Goal: Task Accomplishment & Management: Complete application form

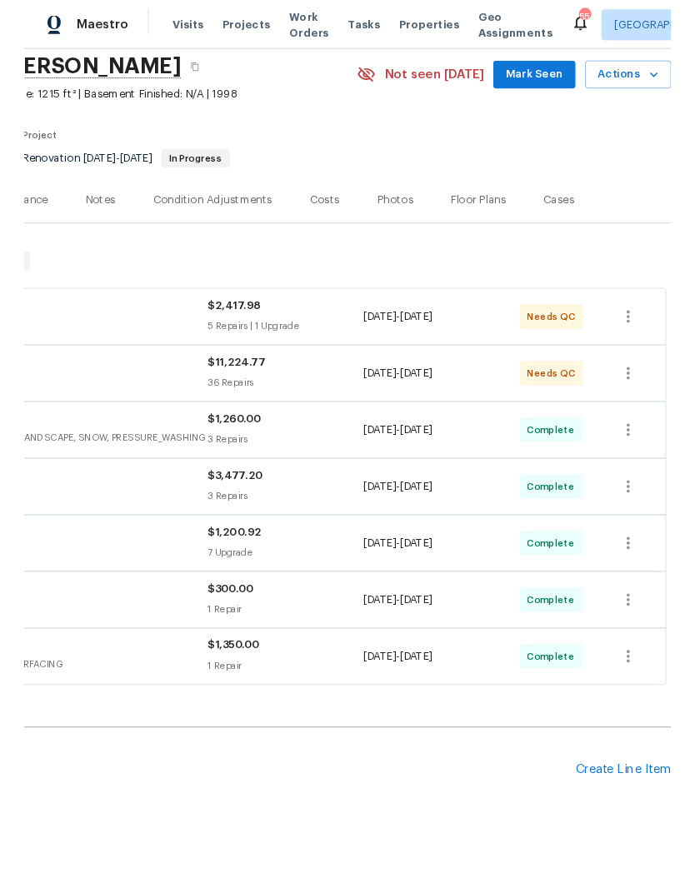
scroll to position [62, 247]
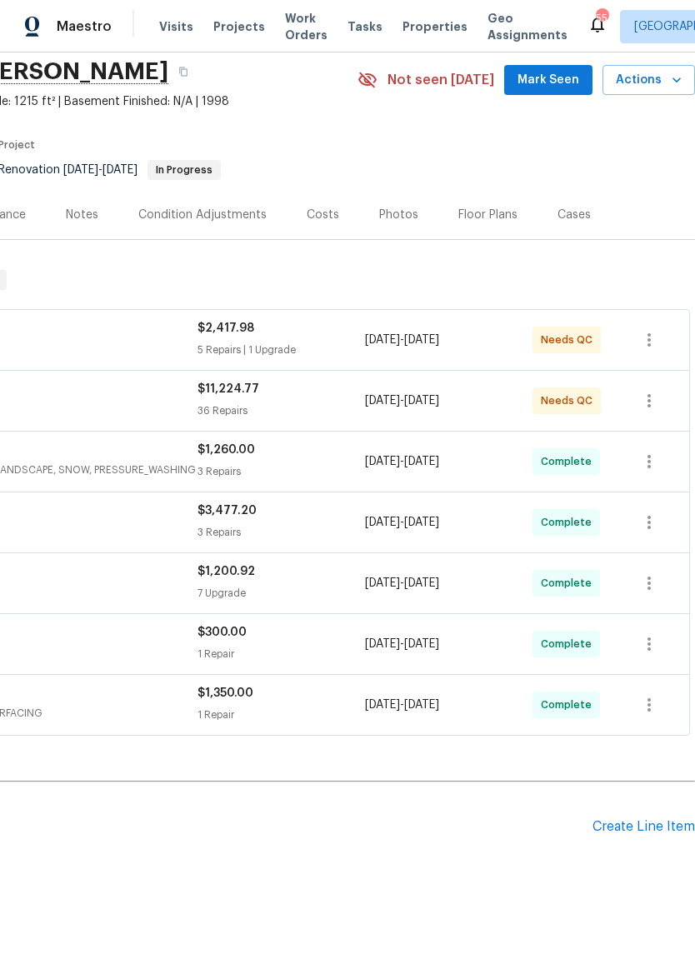
click at [640, 829] on div "Create Line Item" at bounding box center [643, 827] width 102 height 16
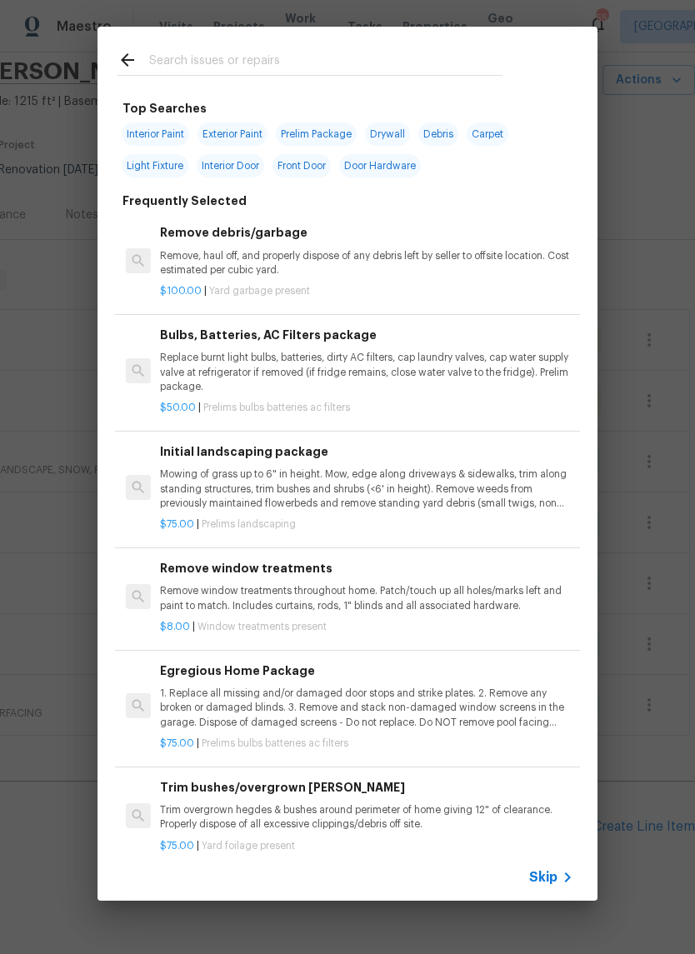
click at [198, 75] on input "text" at bounding box center [325, 62] width 353 height 25
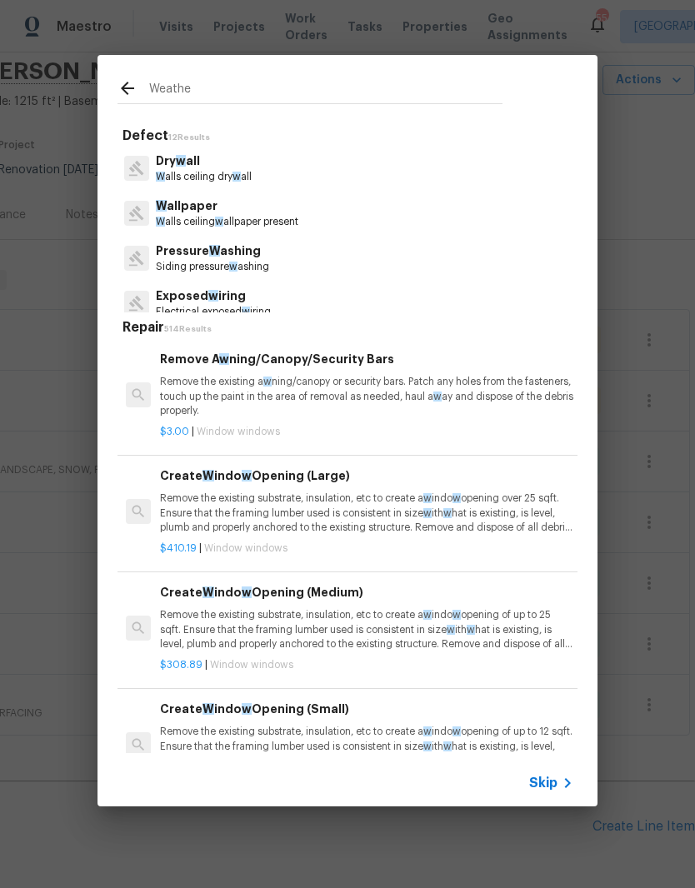
type input "Weather"
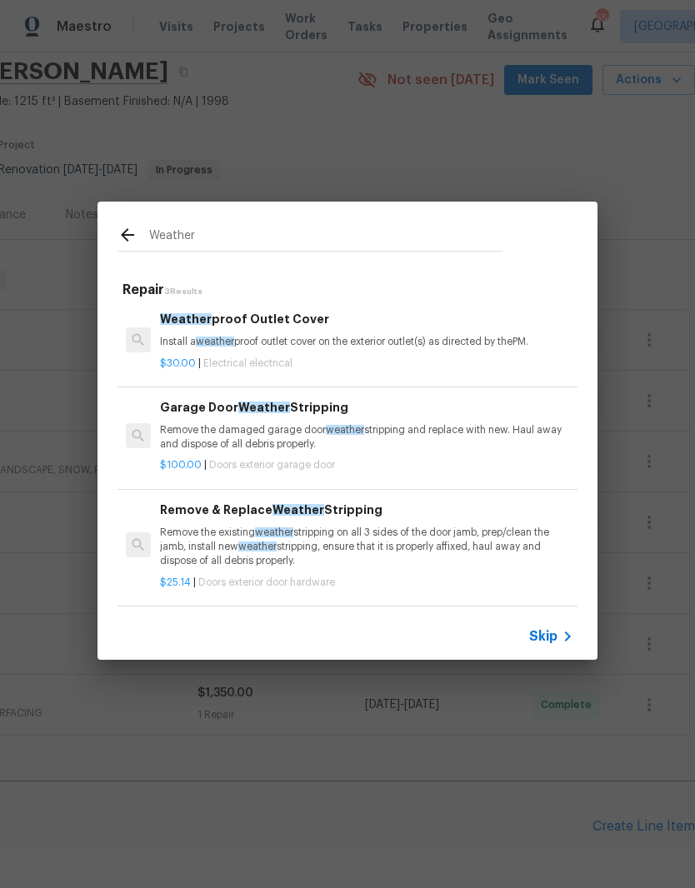
scroll to position [2, 0]
click at [362, 531] on p "Remove the existing weather stripping on all 3 sides of the door jamb, prep/cle…" at bounding box center [366, 547] width 413 height 42
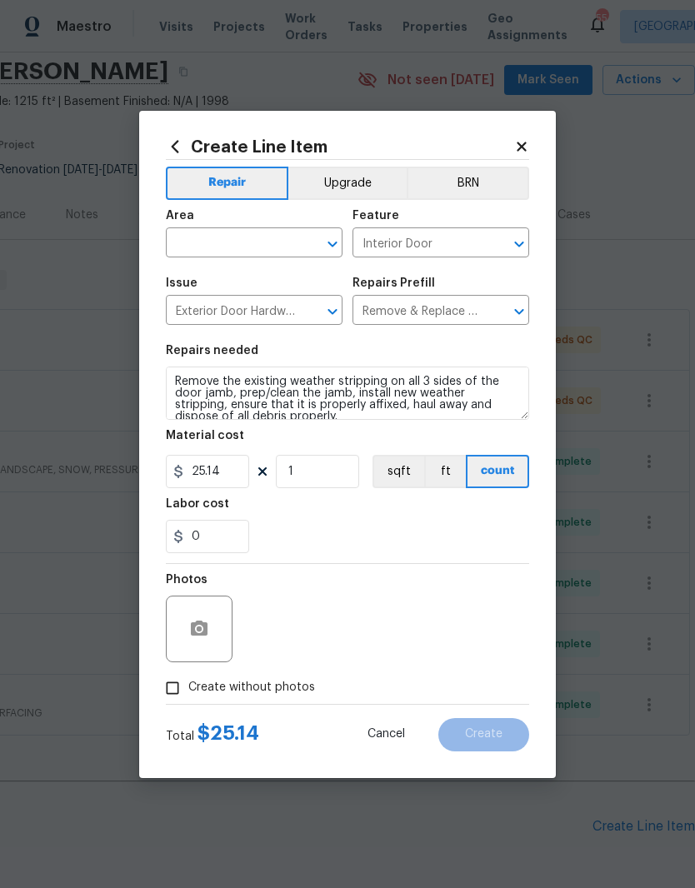
click at [268, 248] on input "text" at bounding box center [231, 245] width 130 height 26
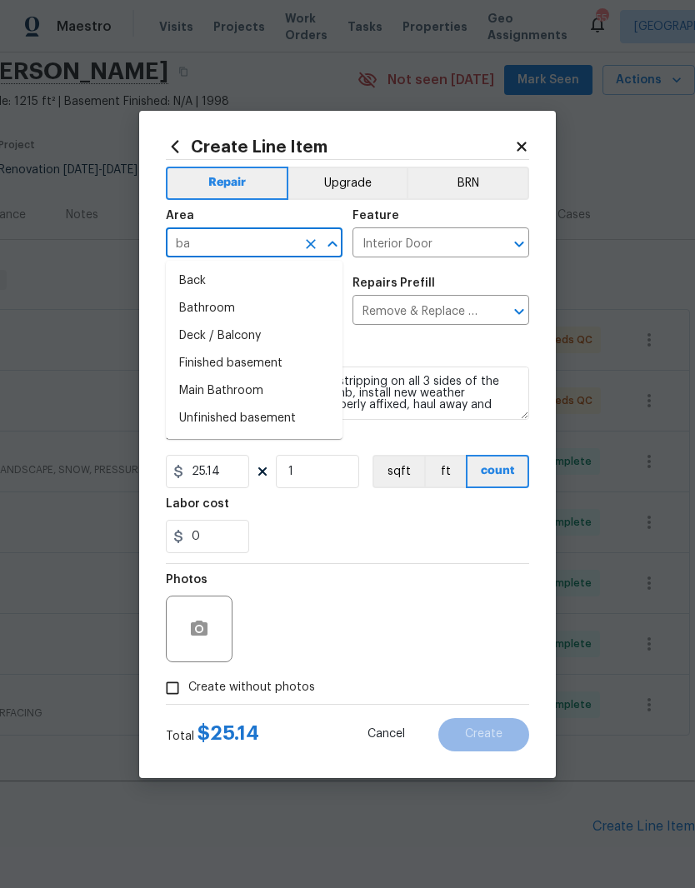
type input "b"
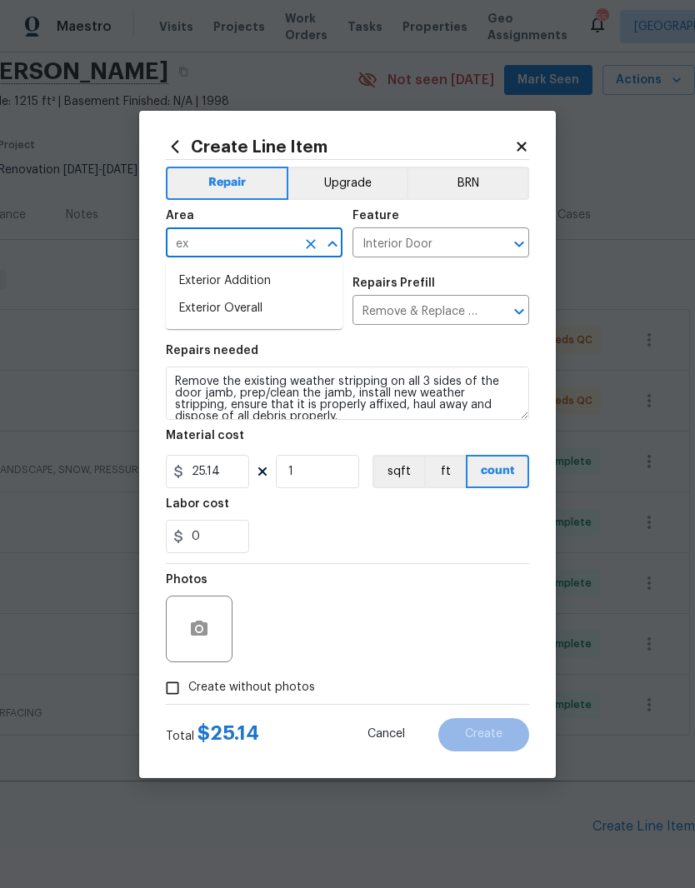
type input "e"
type input "d"
click at [296, 317] on li "Exterior Overall" at bounding box center [254, 308] width 177 height 27
type input "Exterior Overall"
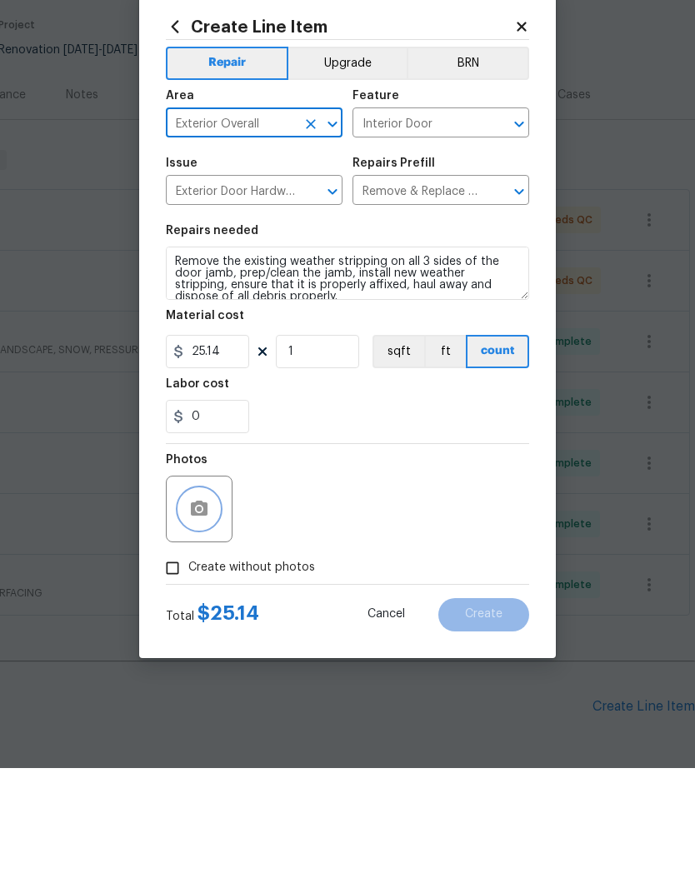
click at [218, 609] on button "button" at bounding box center [199, 629] width 40 height 40
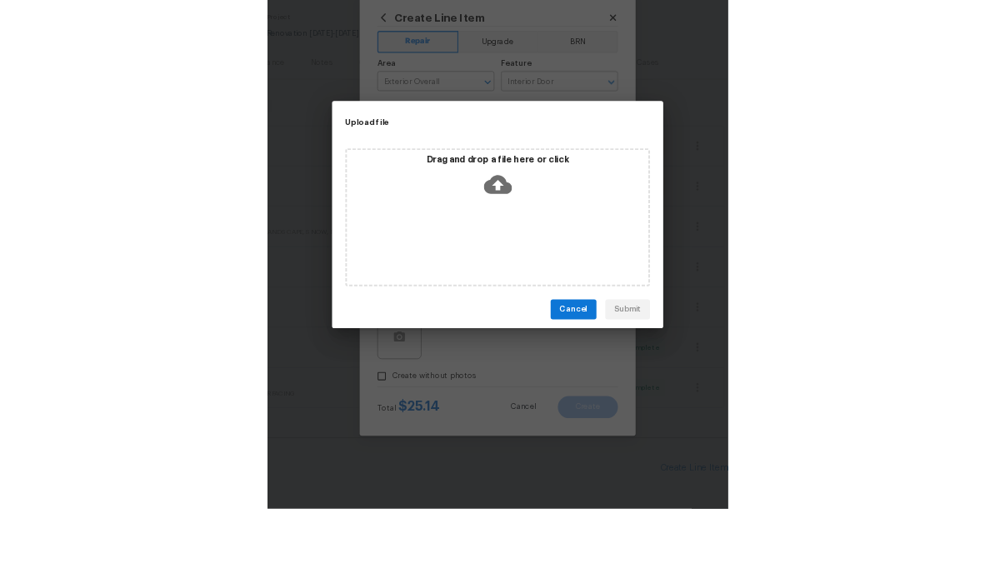
scroll to position [68, 0]
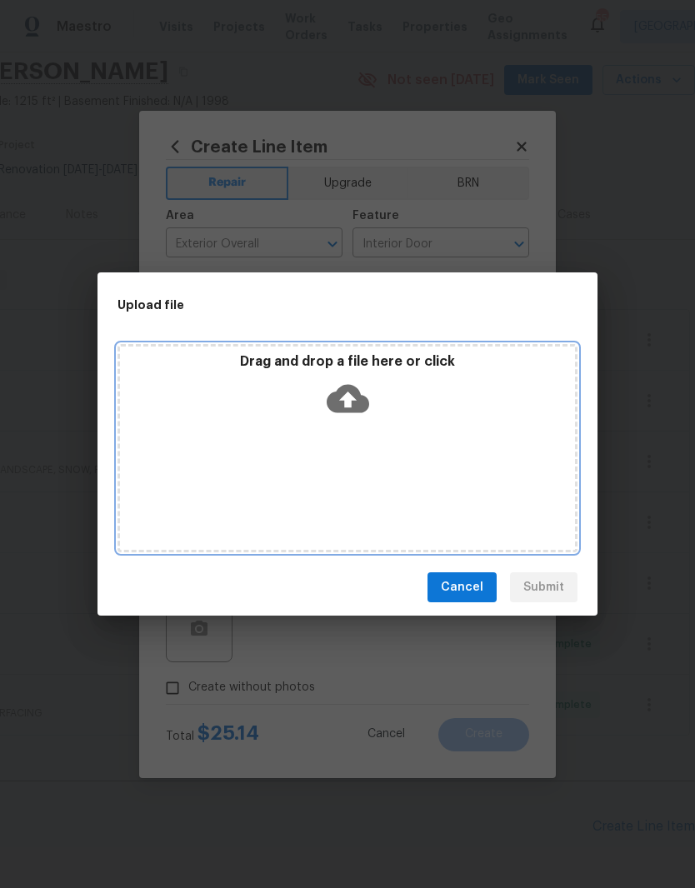
click at [363, 404] on icon at bounding box center [348, 399] width 42 height 28
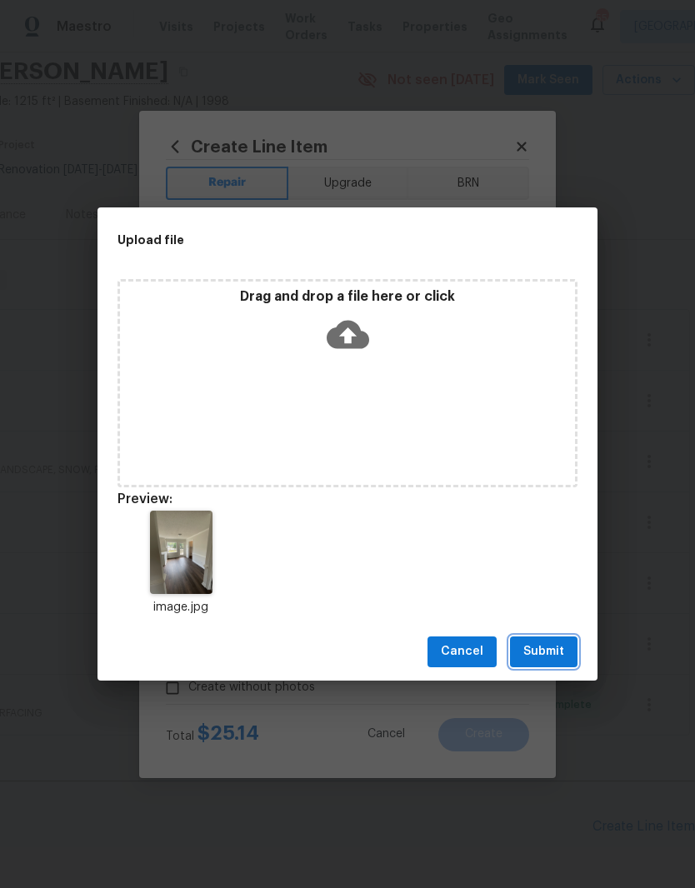
click at [565, 655] on button "Submit" at bounding box center [543, 652] width 67 height 31
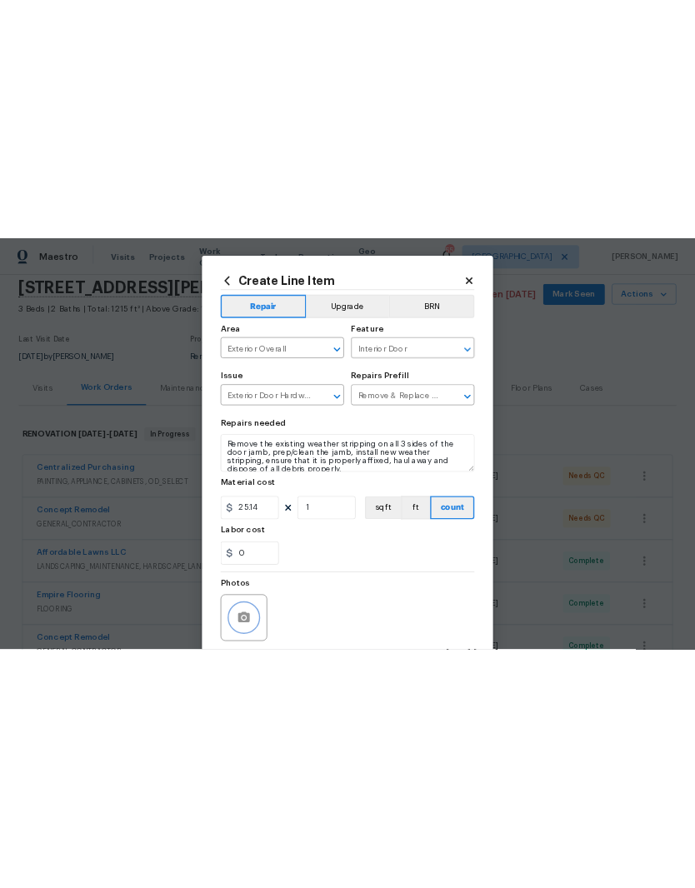
scroll to position [0, 0]
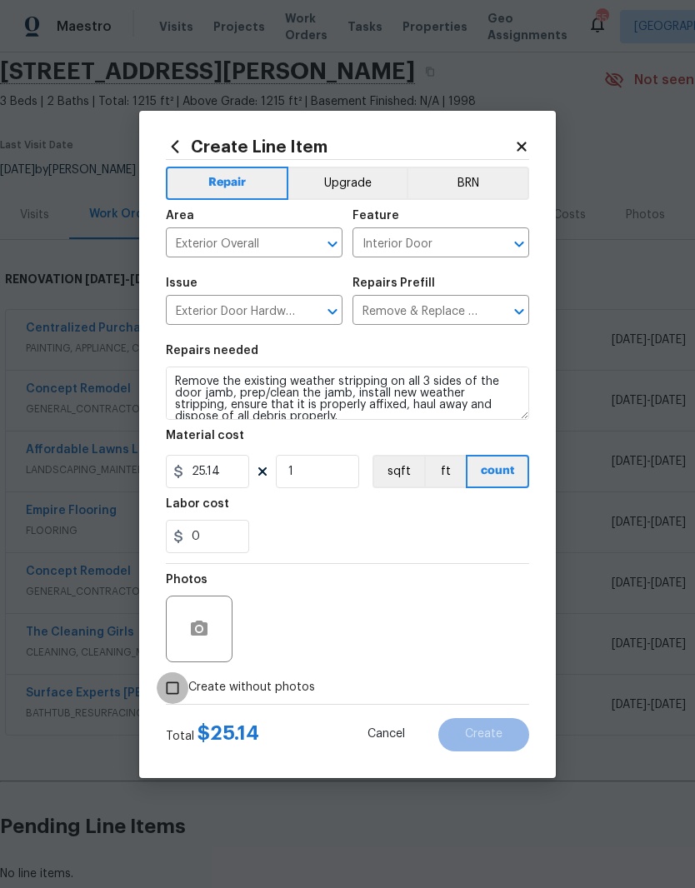
click at [170, 692] on input "Create without photos" at bounding box center [173, 688] width 32 height 32
checkbox input "true"
click at [493, 702] on div "Create without photos" at bounding box center [347, 688] width 363 height 32
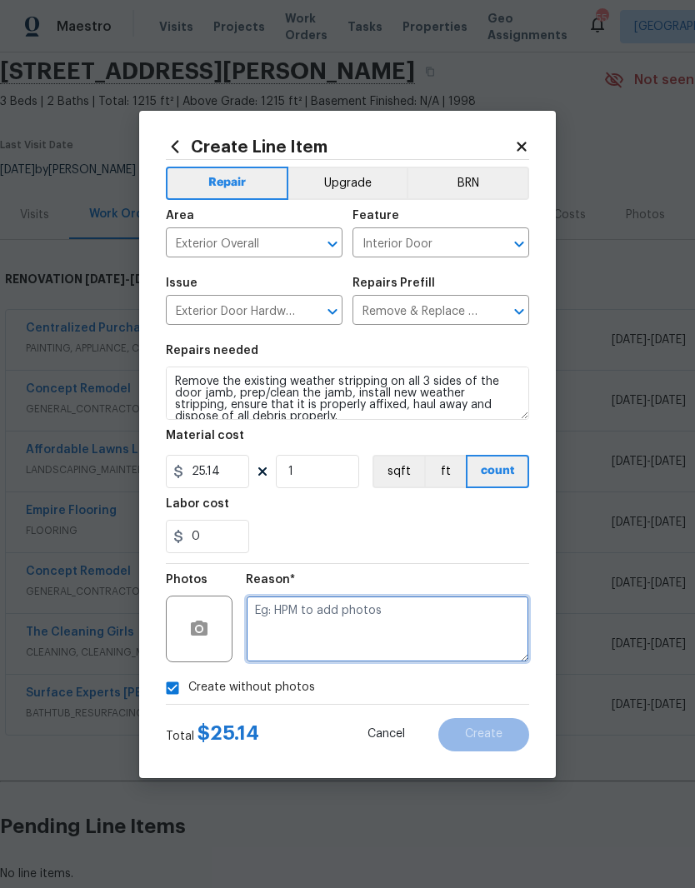
click at [470, 638] on textarea at bounding box center [387, 629] width 283 height 67
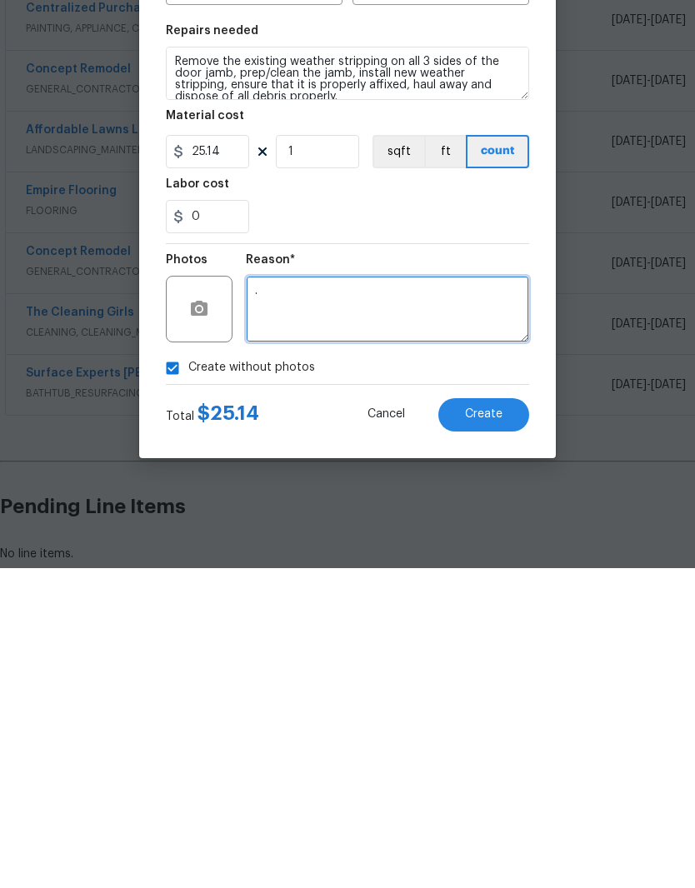
type textarea "."
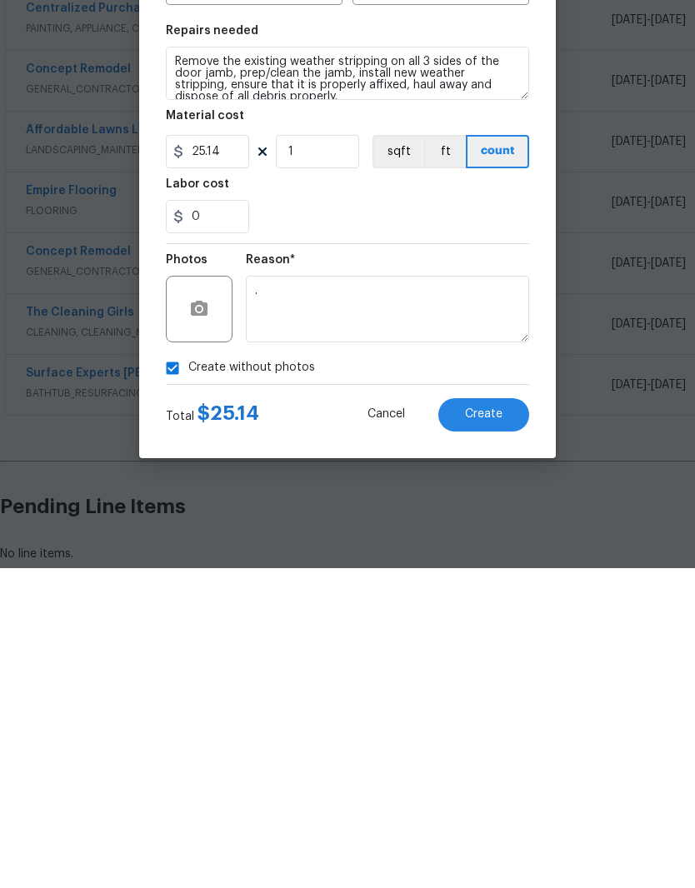
click at [515, 718] on button "Create" at bounding box center [483, 734] width 91 height 33
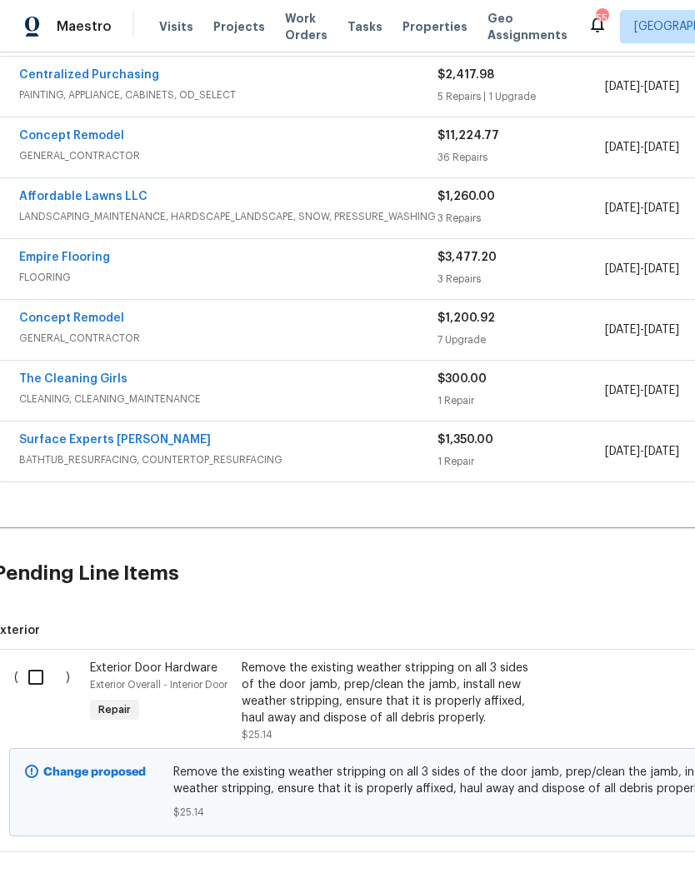
scroll to position [318, 7]
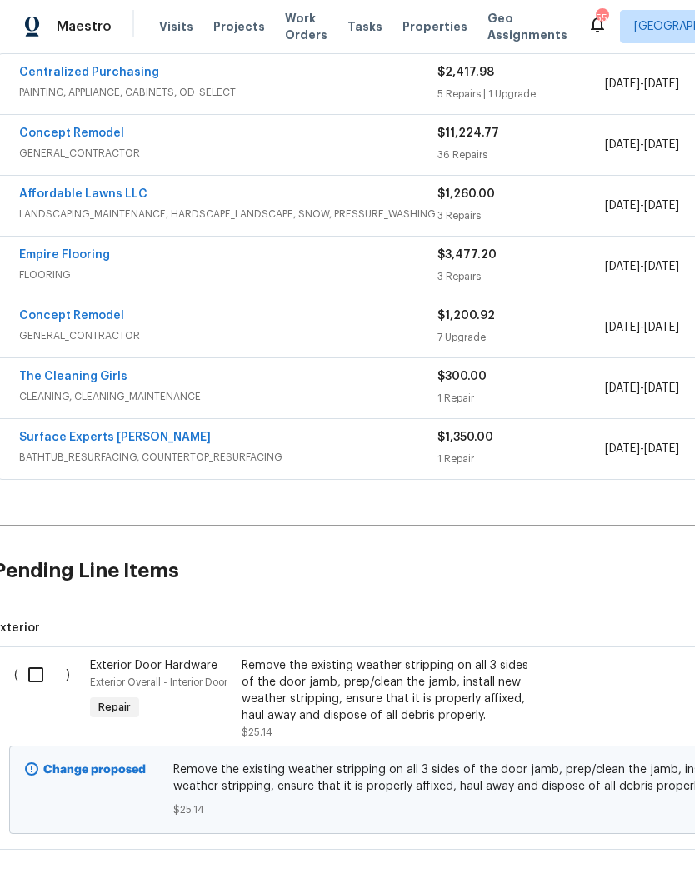
click at [26, 657] on input "checkbox" at bounding box center [41, 674] width 47 height 35
checkbox input "true"
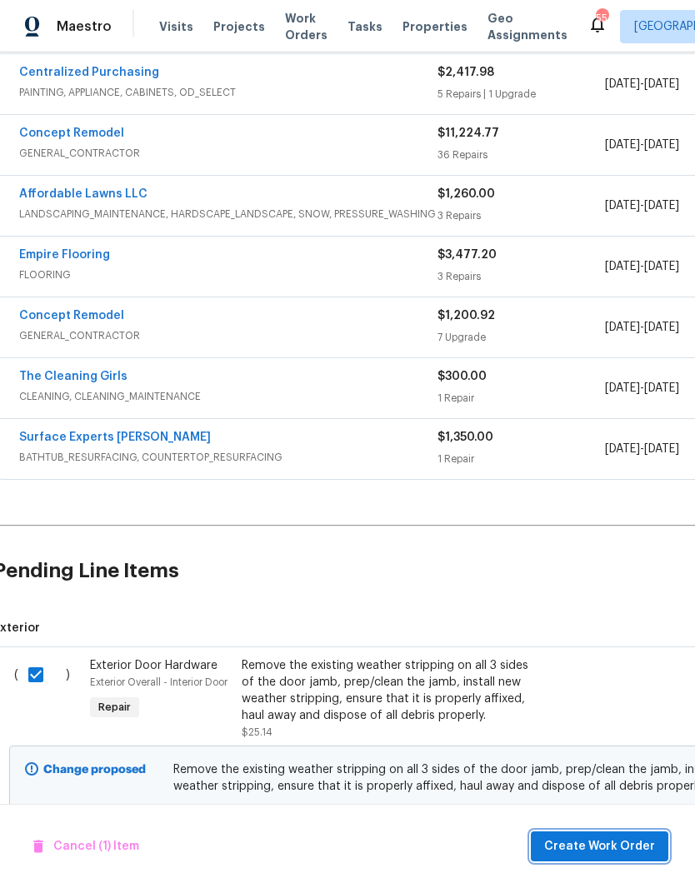
click at [585, 856] on span "Create Work Order" at bounding box center [599, 846] width 111 height 21
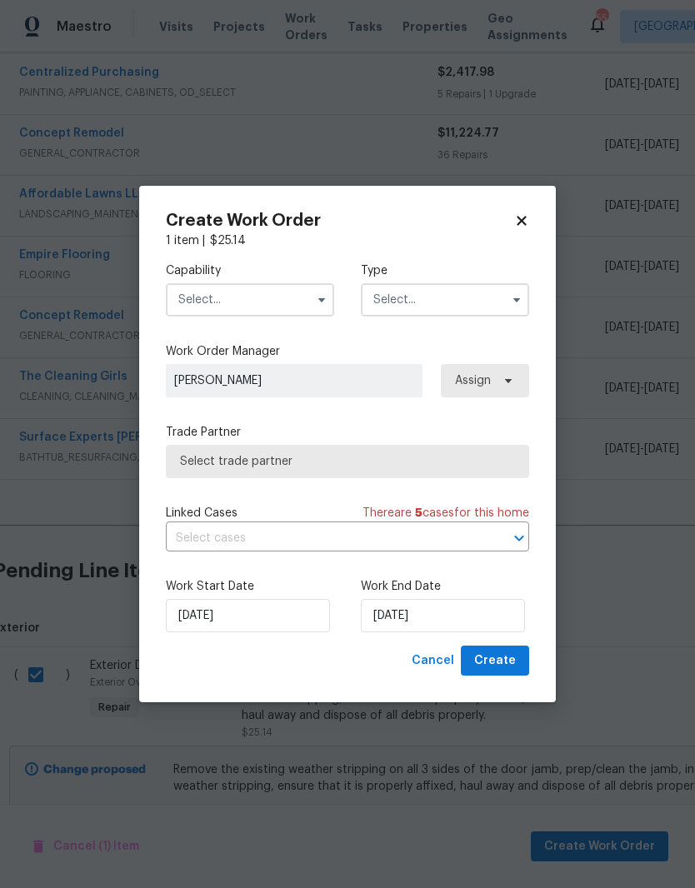
click at [241, 299] on input "text" at bounding box center [250, 299] width 168 height 33
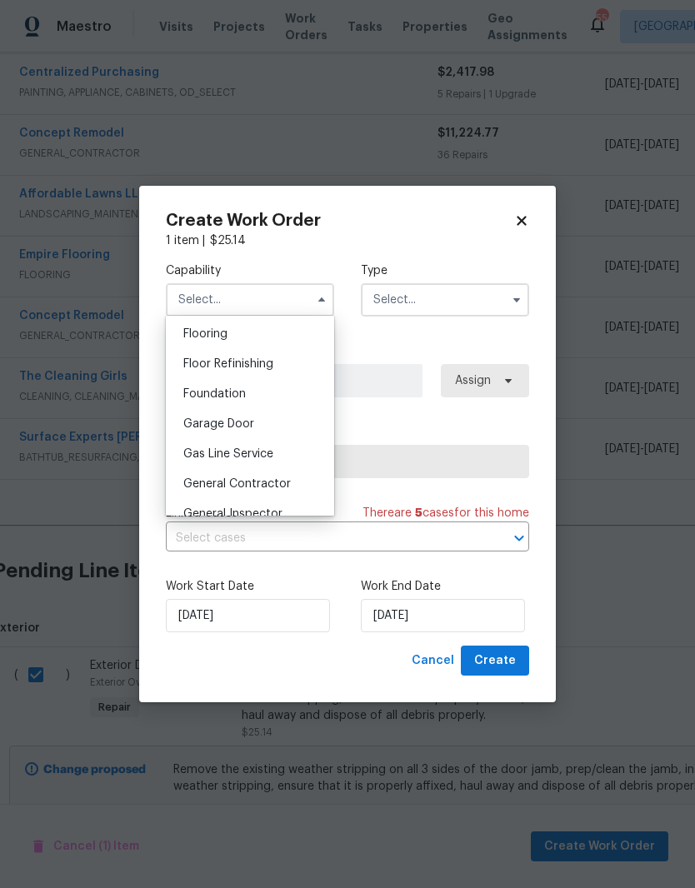
scroll to position [691, 0]
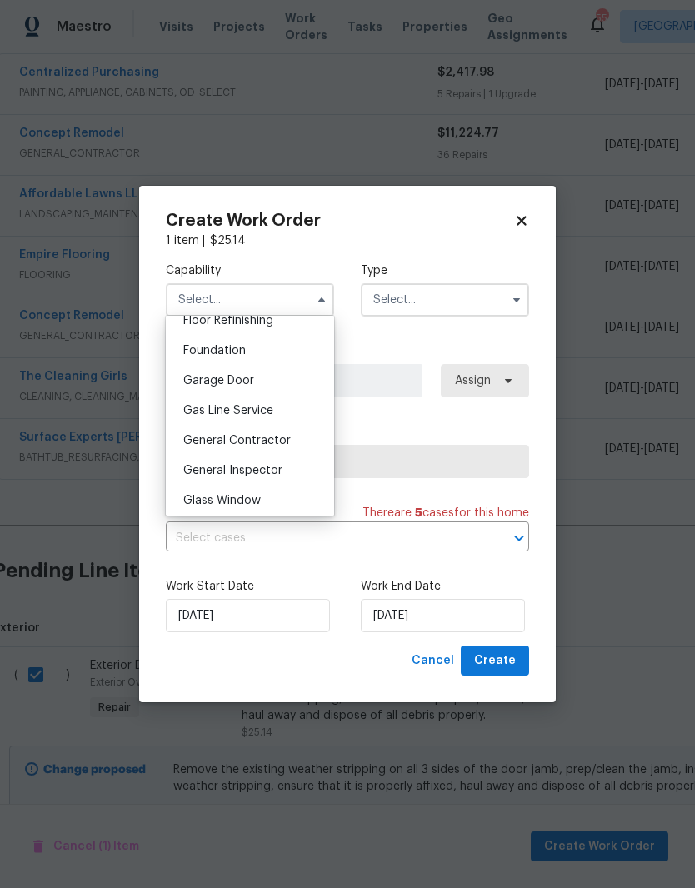
click at [293, 448] on div "General Contractor" at bounding box center [250, 441] width 160 height 30
type input "General Contractor"
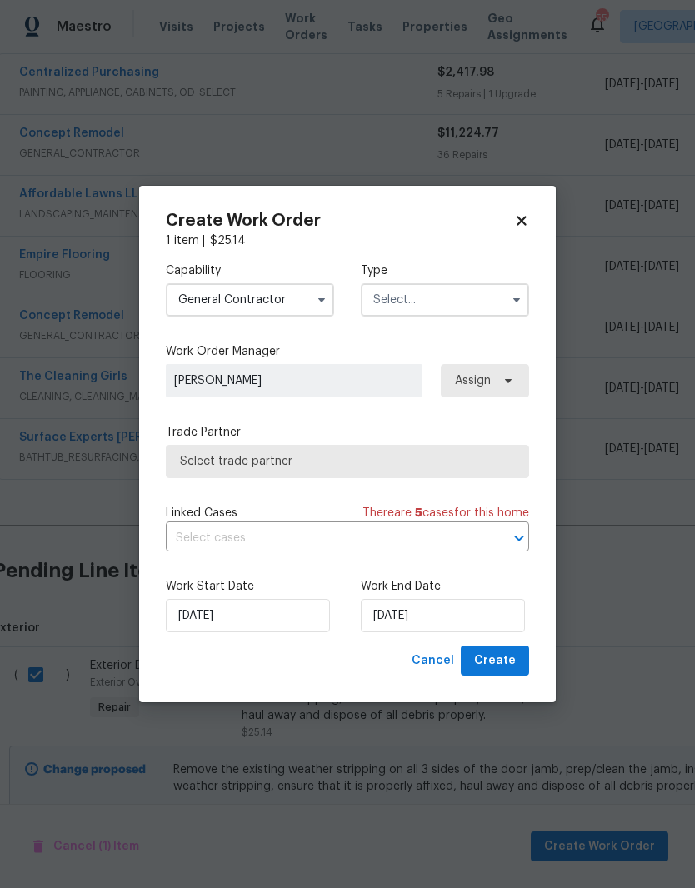
click at [482, 308] on input "text" at bounding box center [445, 299] width 168 height 33
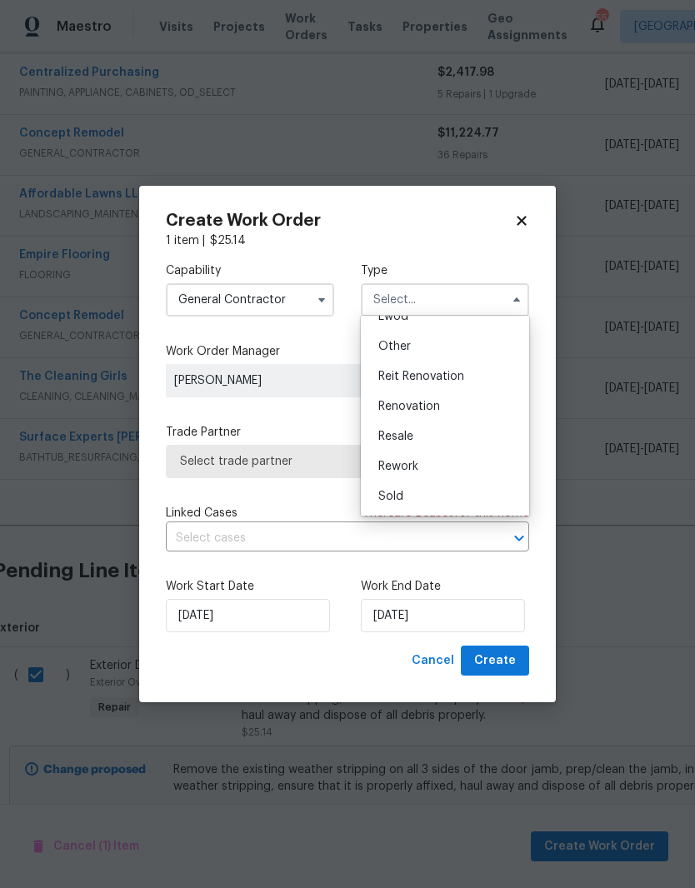
scroll to position [198, 0]
click at [503, 412] on div "Renovation" at bounding box center [445, 407] width 160 height 30
type input "Renovation"
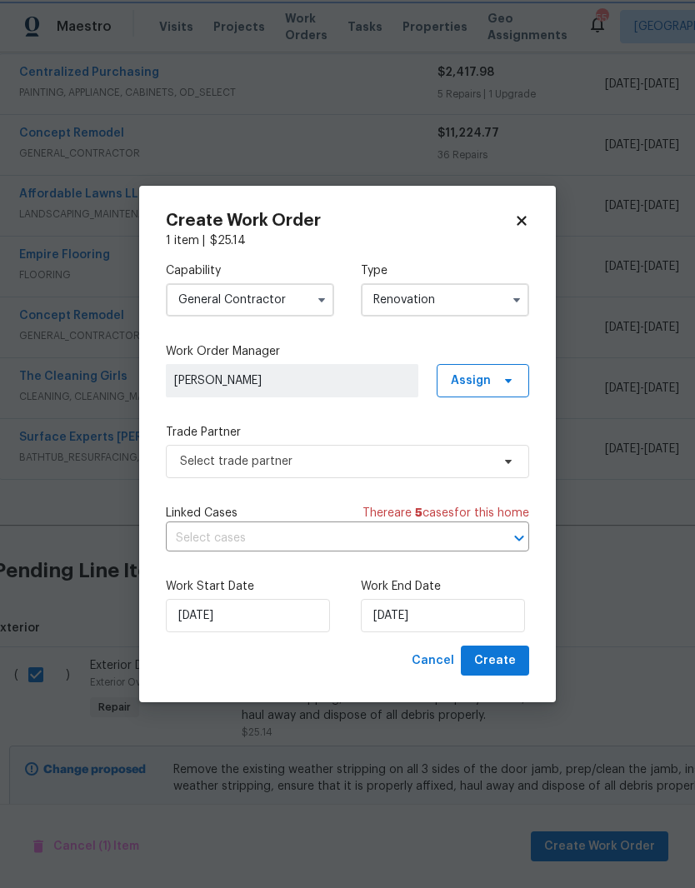
scroll to position [0, 0]
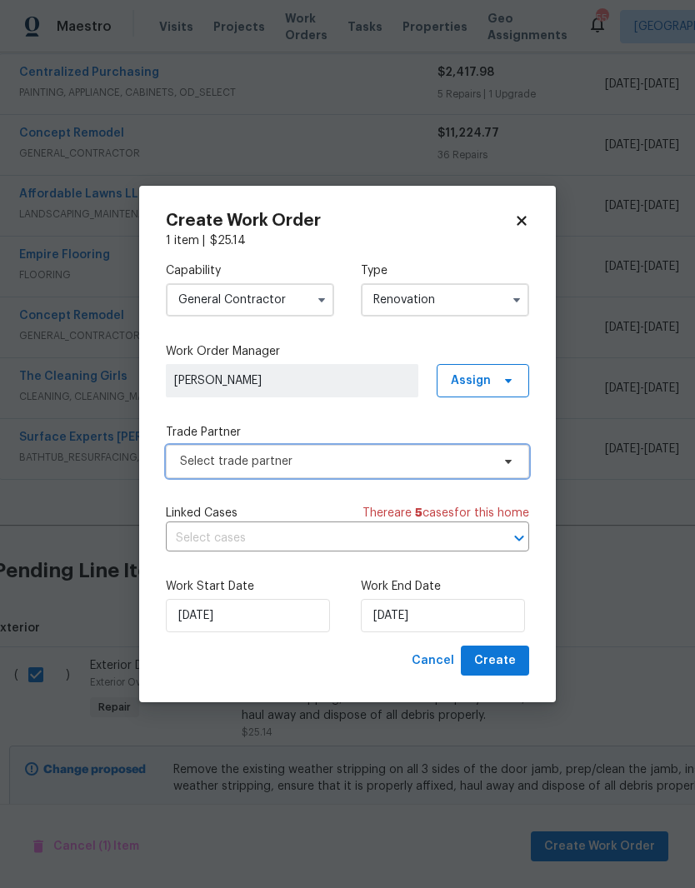
click at [384, 457] on span "Select trade partner" at bounding box center [335, 461] width 311 height 17
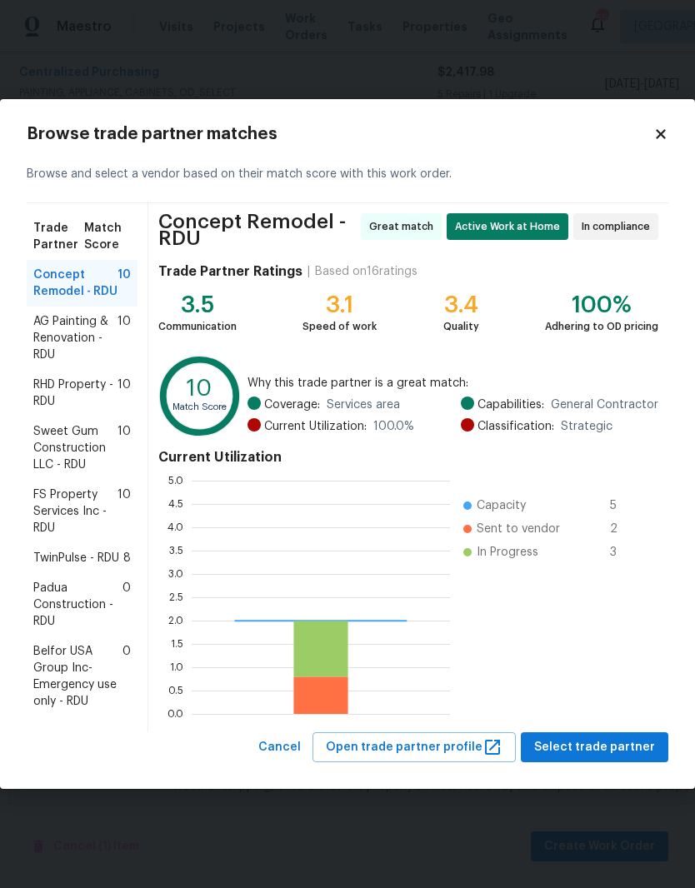
scroll to position [233, 258]
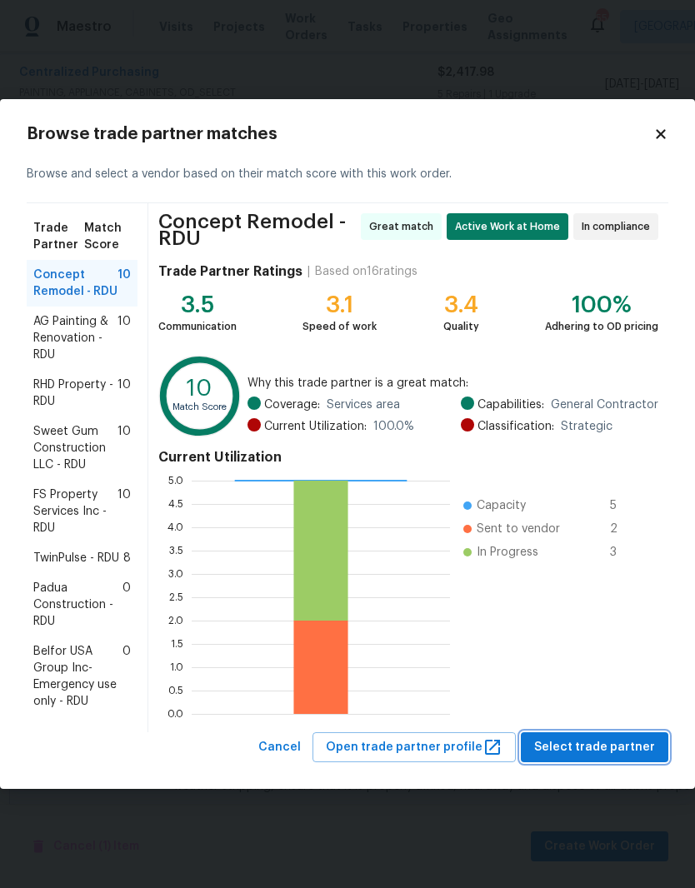
click at [622, 745] on span "Select trade partner" at bounding box center [594, 747] width 121 height 21
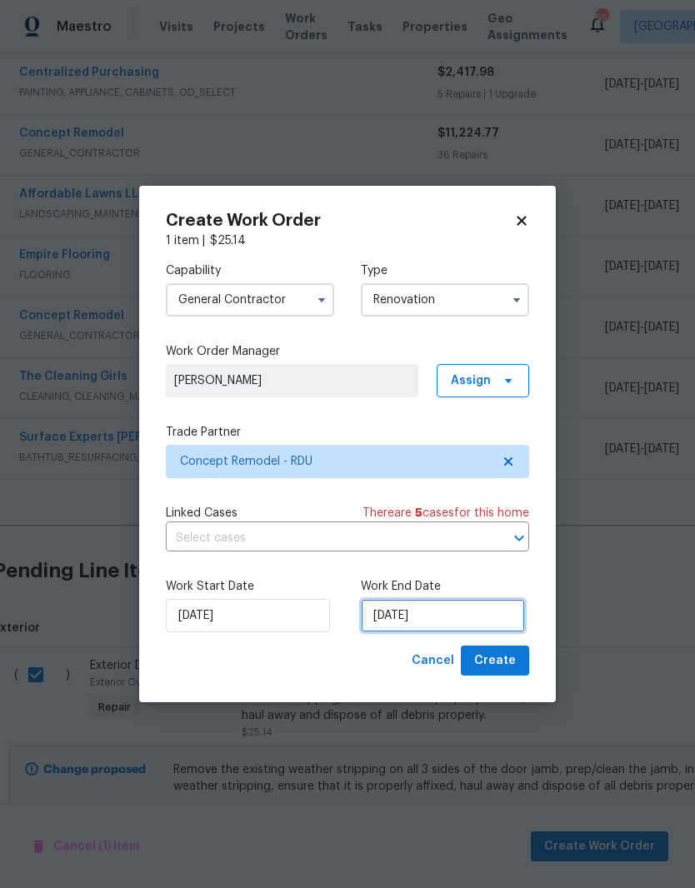
click at [472, 618] on input "[DATE]" at bounding box center [443, 615] width 164 height 33
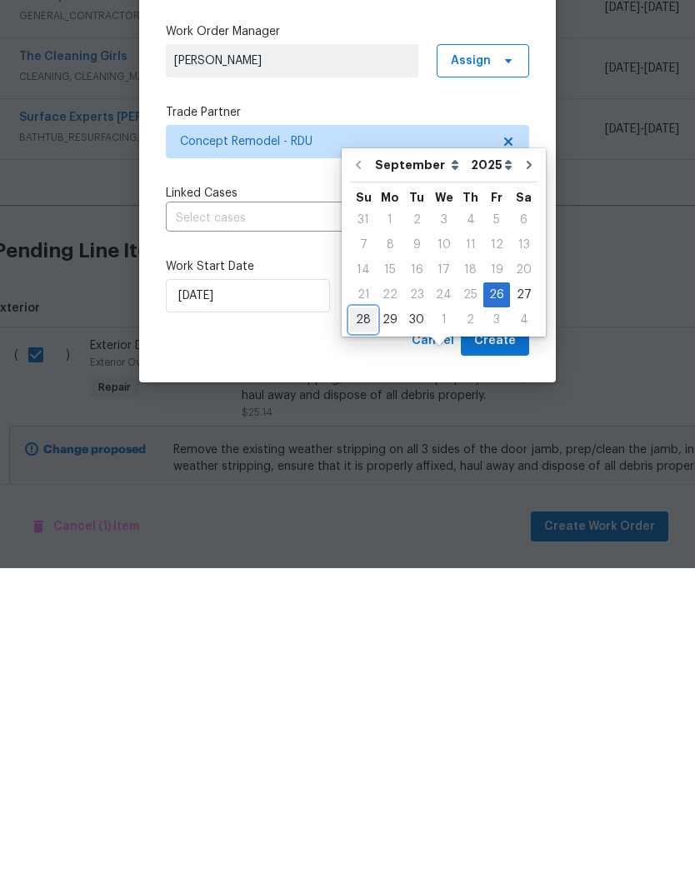
click at [372, 628] on div "28" at bounding box center [363, 639] width 27 height 23
type input "[DATE]"
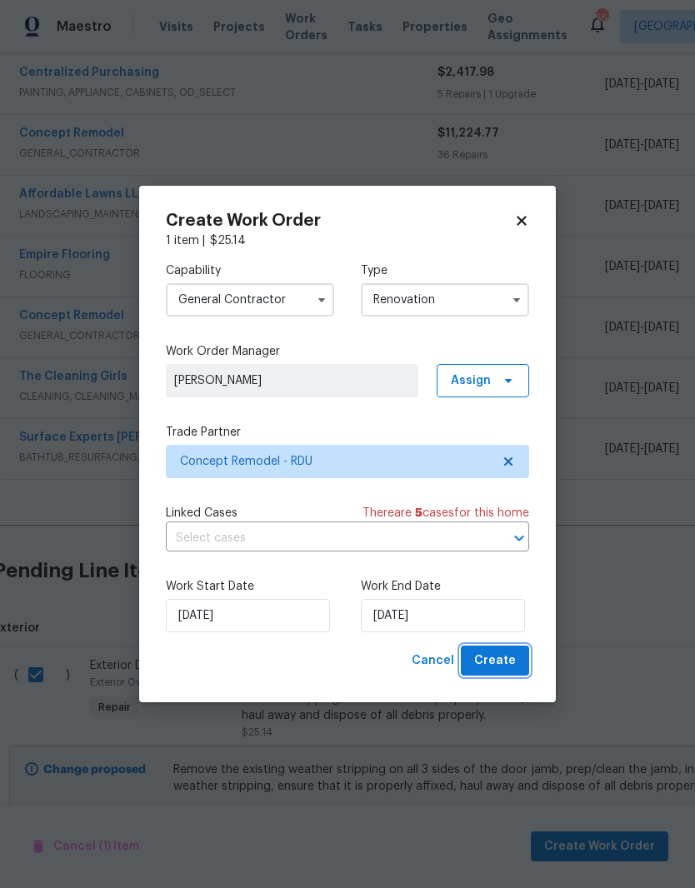
click at [524, 675] on button "Create" at bounding box center [495, 661] width 68 height 31
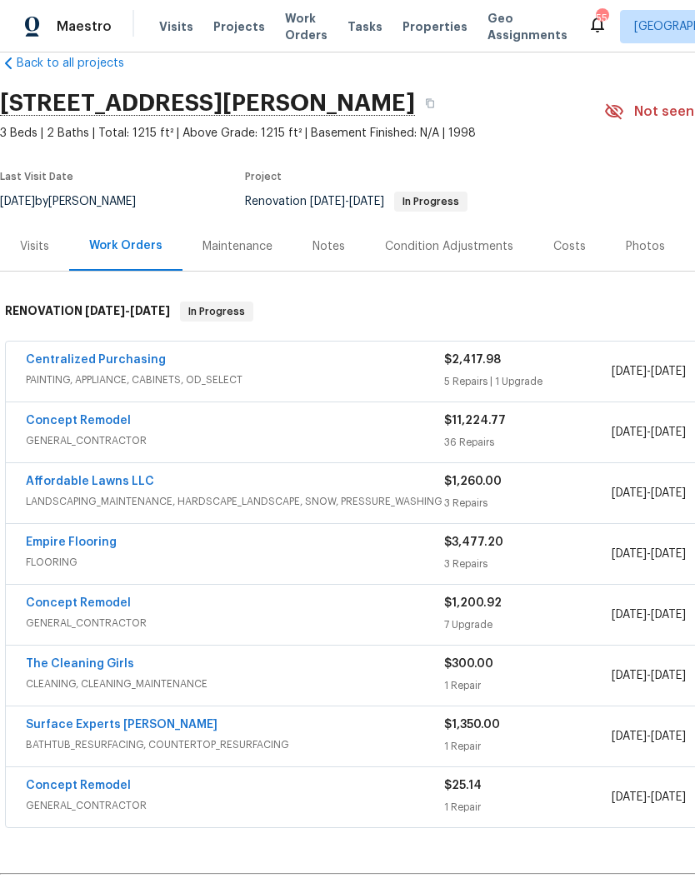
scroll to position [35, 0]
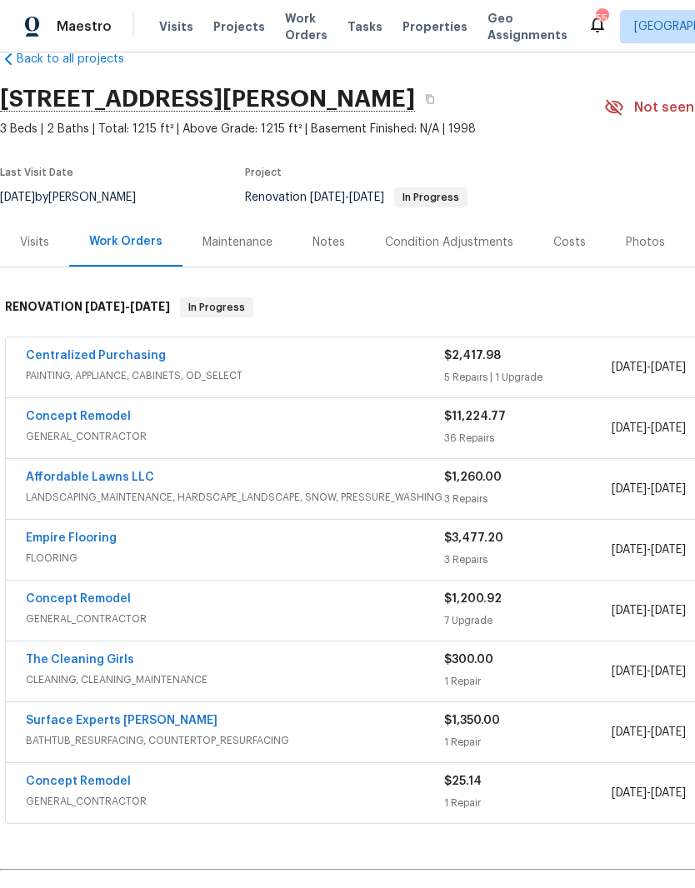
click at [115, 411] on link "Concept Remodel" at bounding box center [78, 417] width 105 height 12
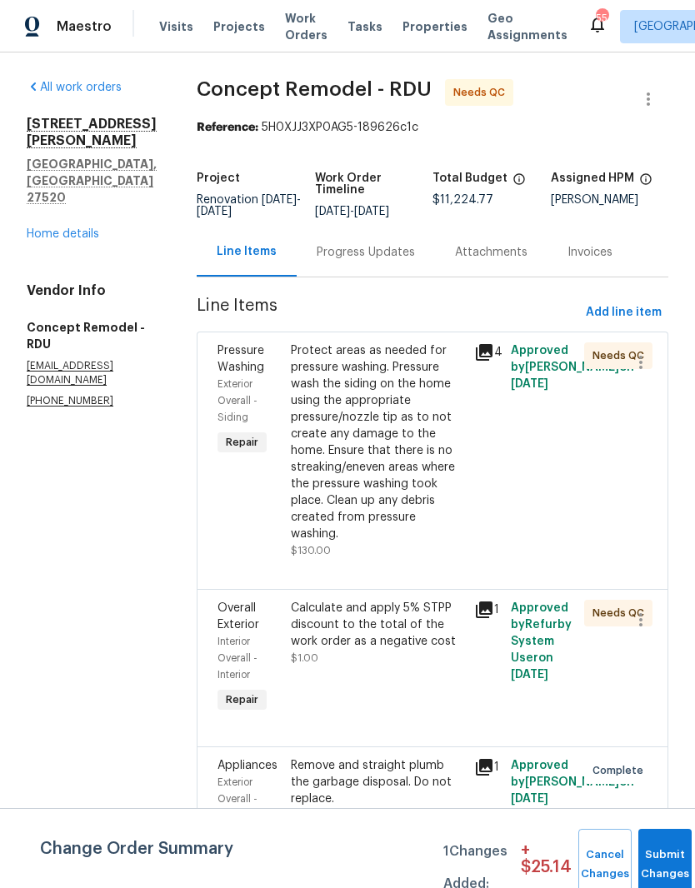
click at [381, 470] on div "Protect areas as needed for pressure washing. Pressure wash the siding on the h…" at bounding box center [377, 442] width 173 height 200
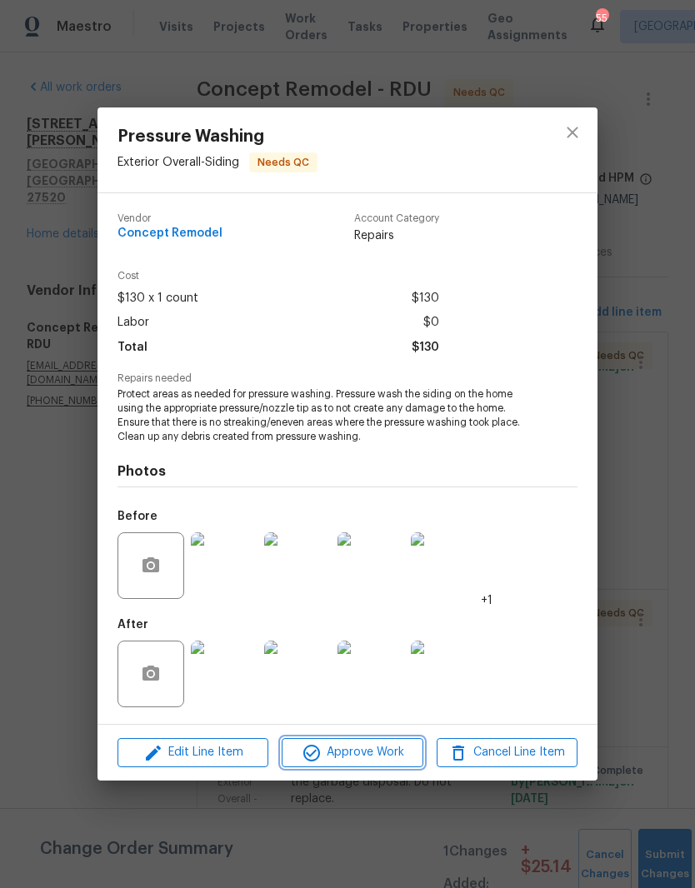
click at [352, 755] on span "Approve Work" at bounding box center [352, 752] width 131 height 21
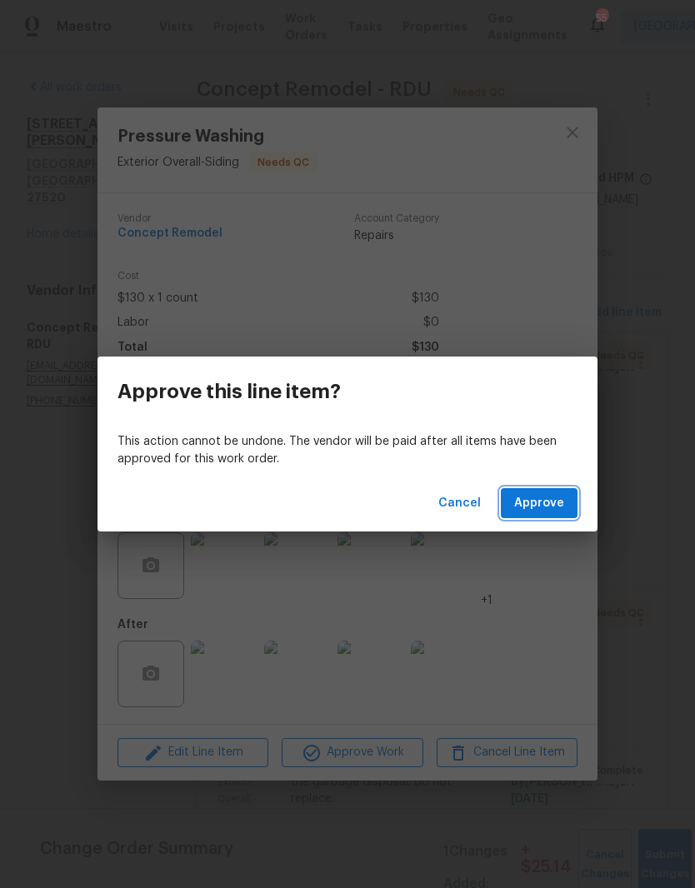
click at [532, 496] on span "Approve" at bounding box center [539, 503] width 50 height 21
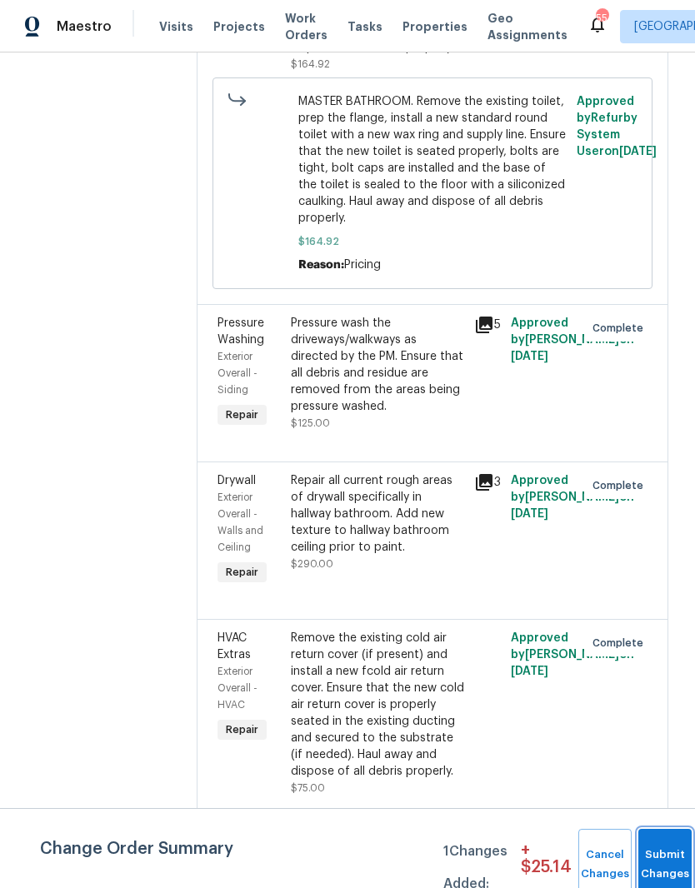
click at [664, 862] on span "Submit Changes" at bounding box center [665, 865] width 37 height 38
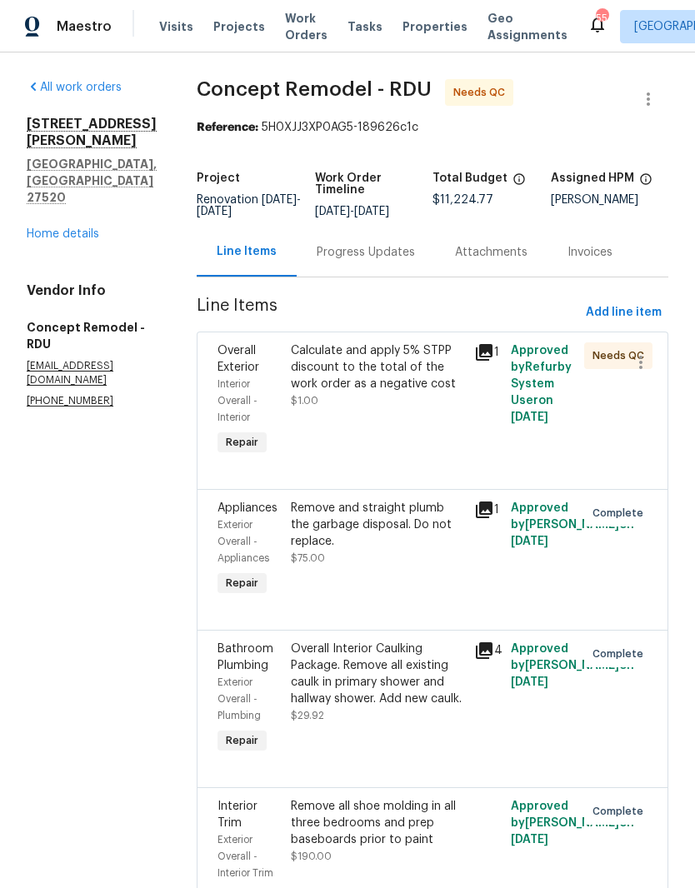
click at [52, 228] on link "Home details" at bounding box center [63, 234] width 72 height 12
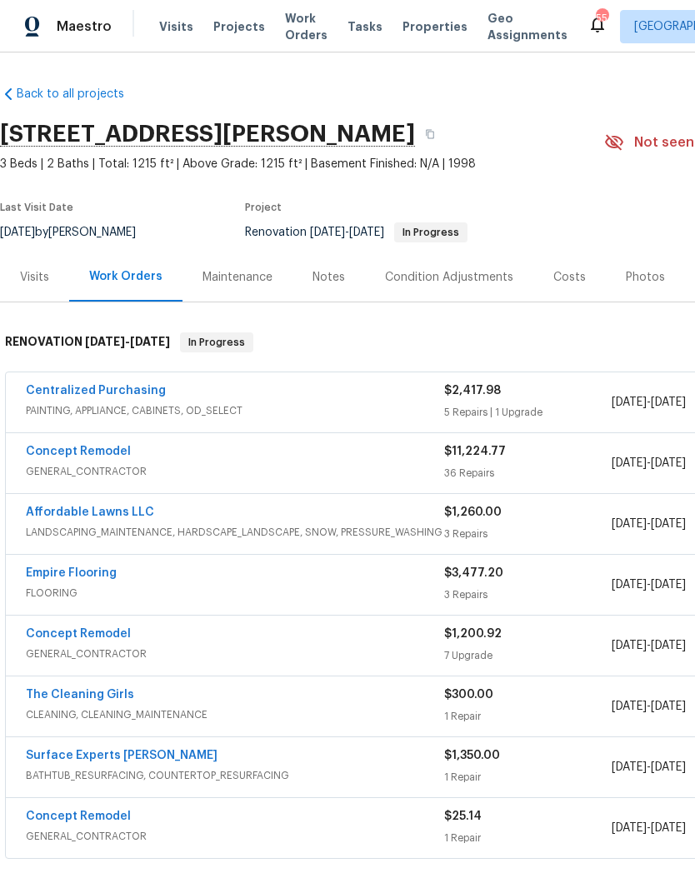
click at [562, 277] on div "Costs" at bounding box center [569, 277] width 32 height 17
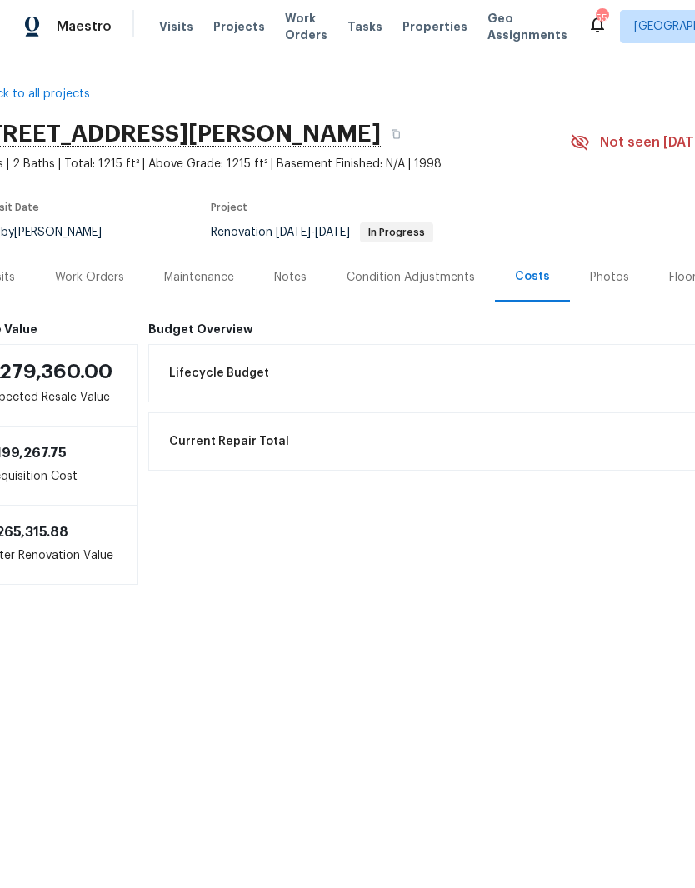
scroll to position [0, 27]
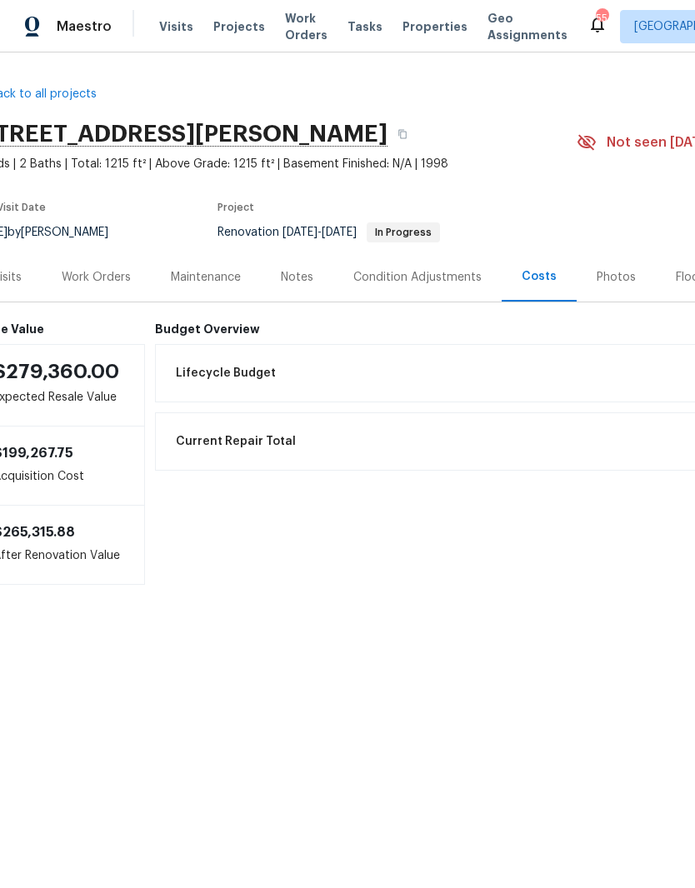
click at [307, 278] on div "Notes" at bounding box center [297, 277] width 32 height 17
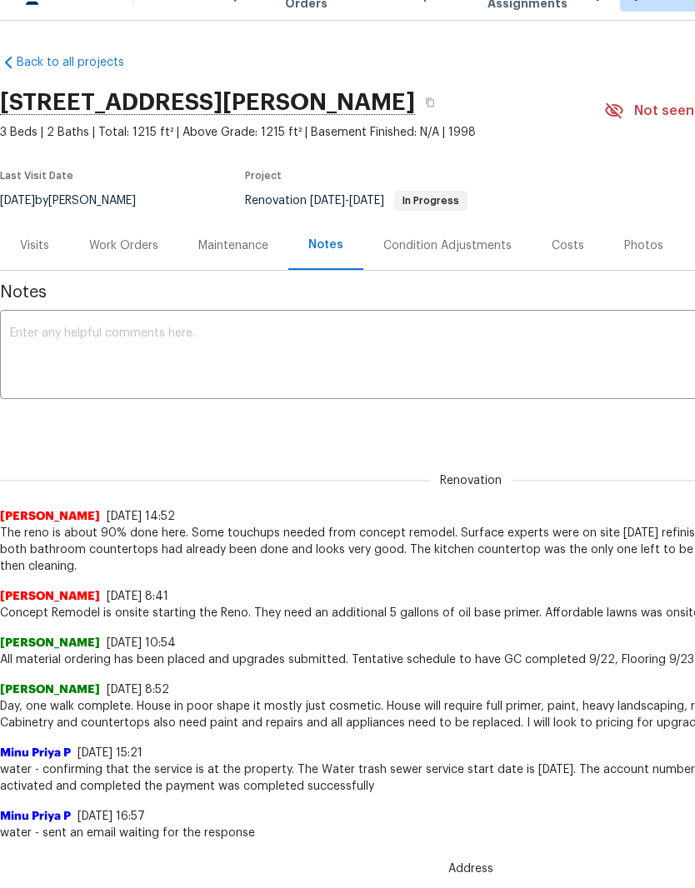
scroll to position [0, 1]
click at [558, 242] on div "Costs" at bounding box center [567, 245] width 32 height 17
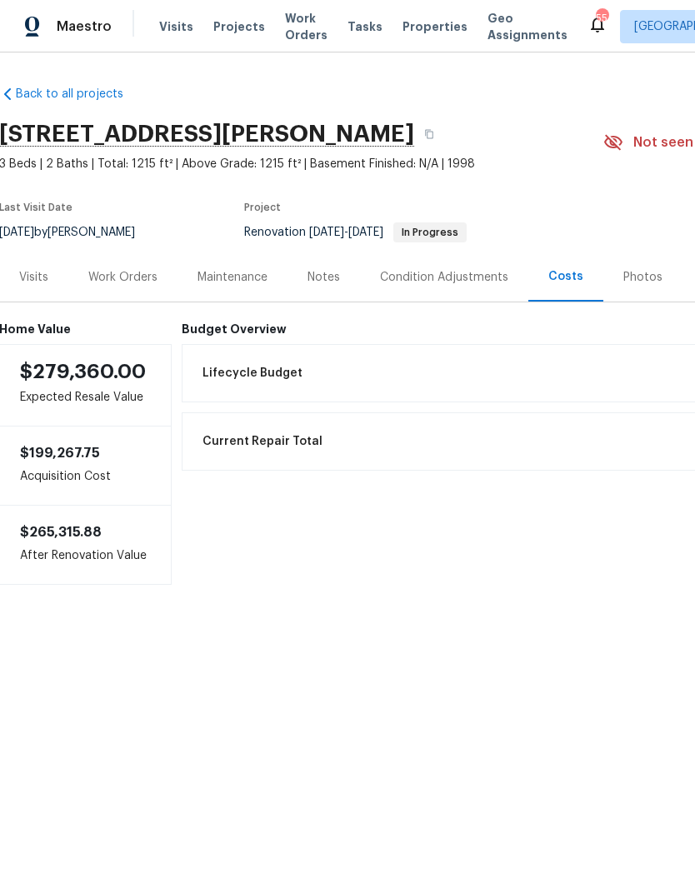
click at [127, 299] on div "Work Orders" at bounding box center [122, 276] width 109 height 49
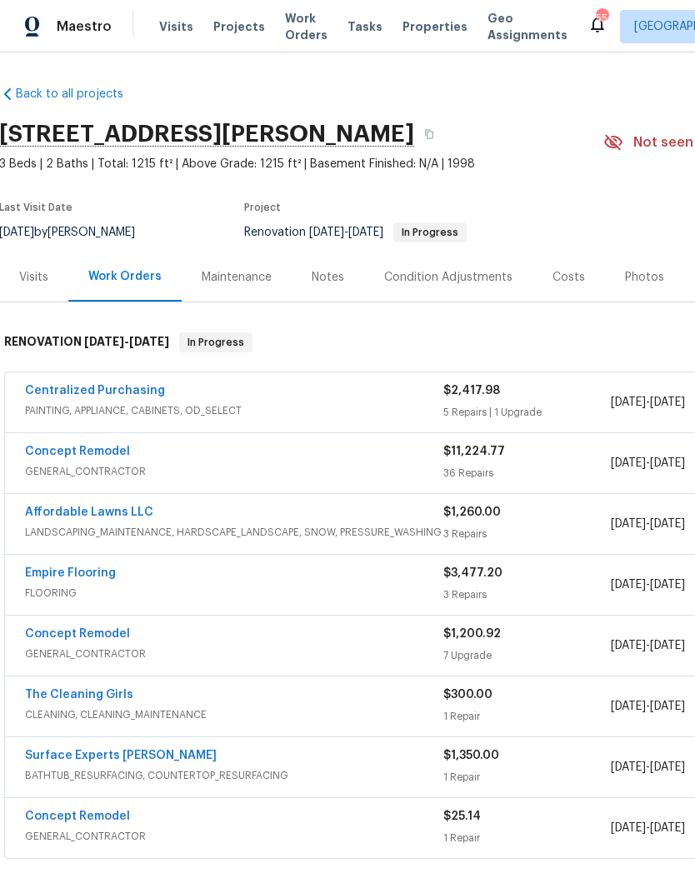
click at [322, 273] on div "Notes" at bounding box center [328, 277] width 32 height 17
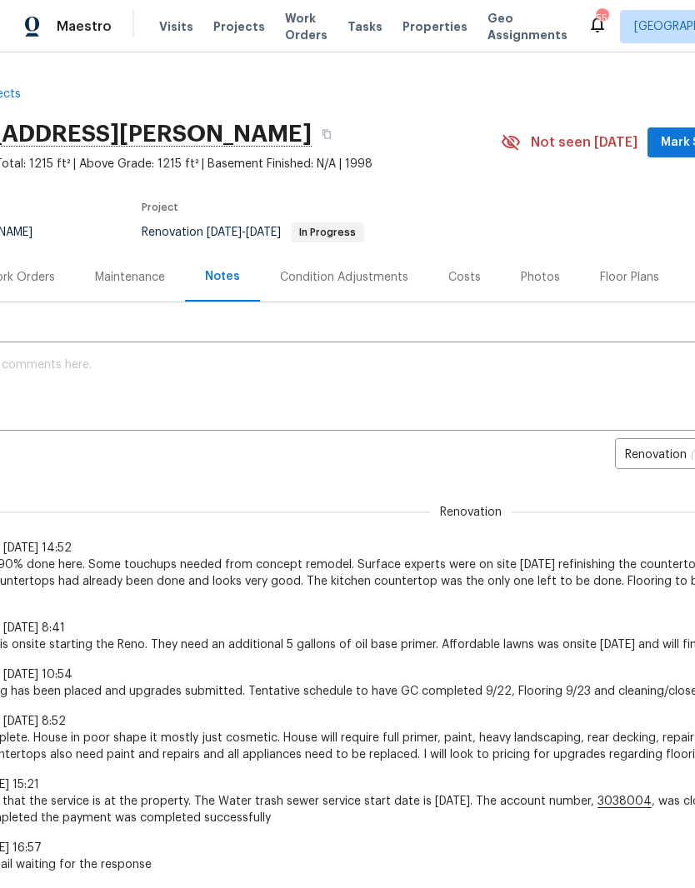
scroll to position [0, 105]
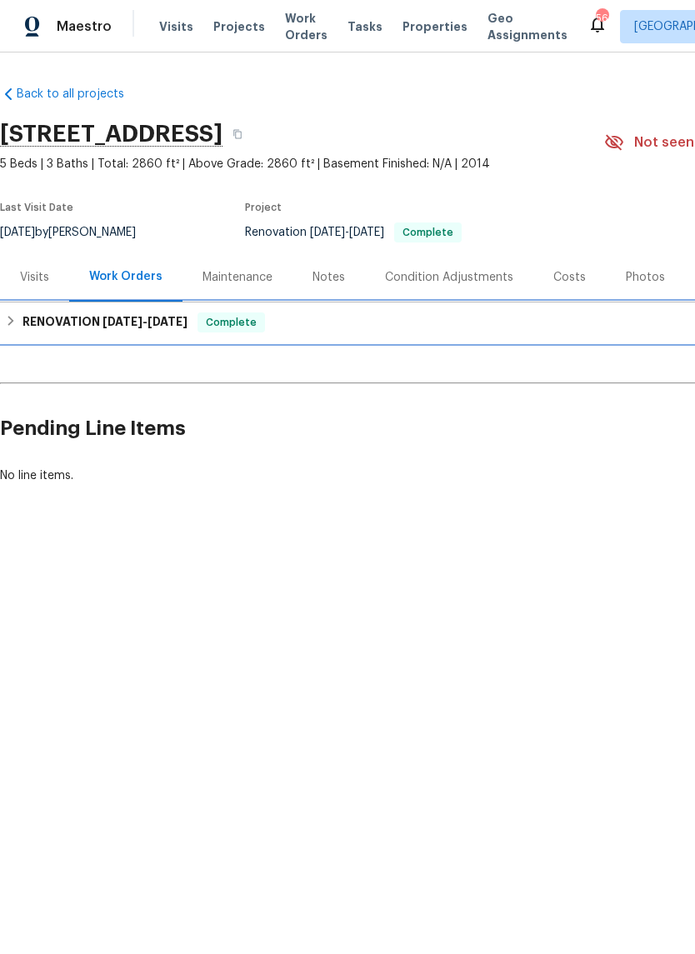
click at [43, 334] on div "RENOVATION [DATE] - [DATE] Complete" at bounding box center [470, 322] width 941 height 40
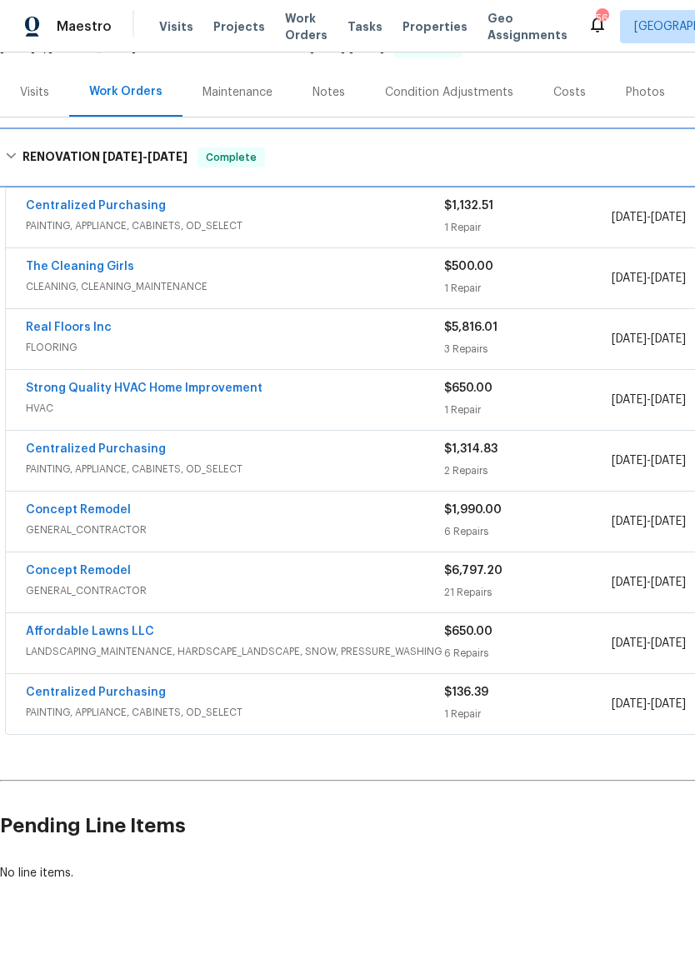
scroll to position [184, 0]
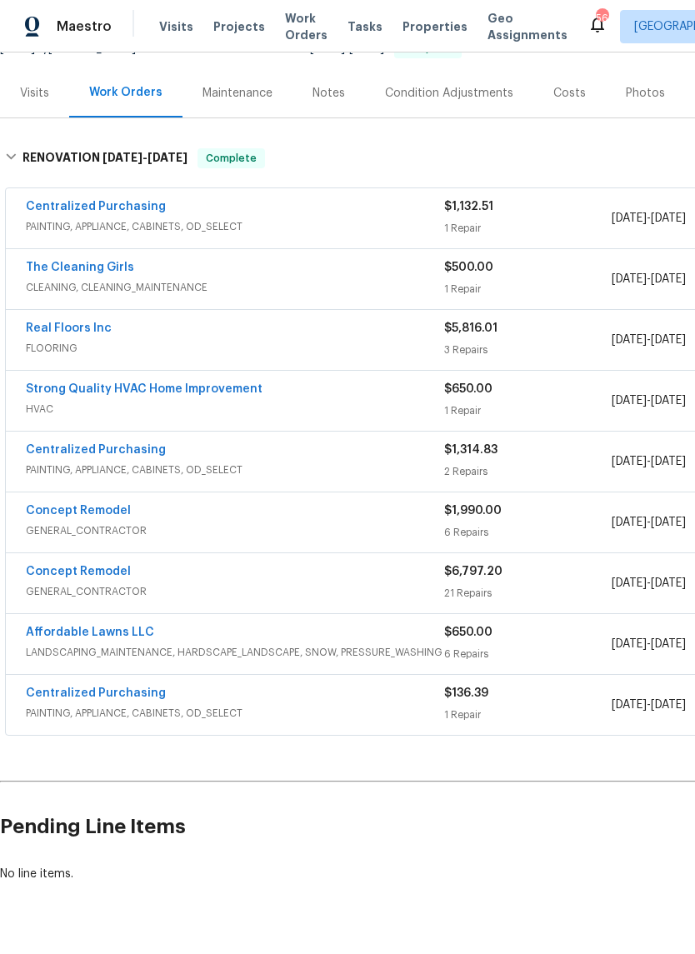
click at [117, 512] on link "Concept Remodel" at bounding box center [78, 511] width 105 height 12
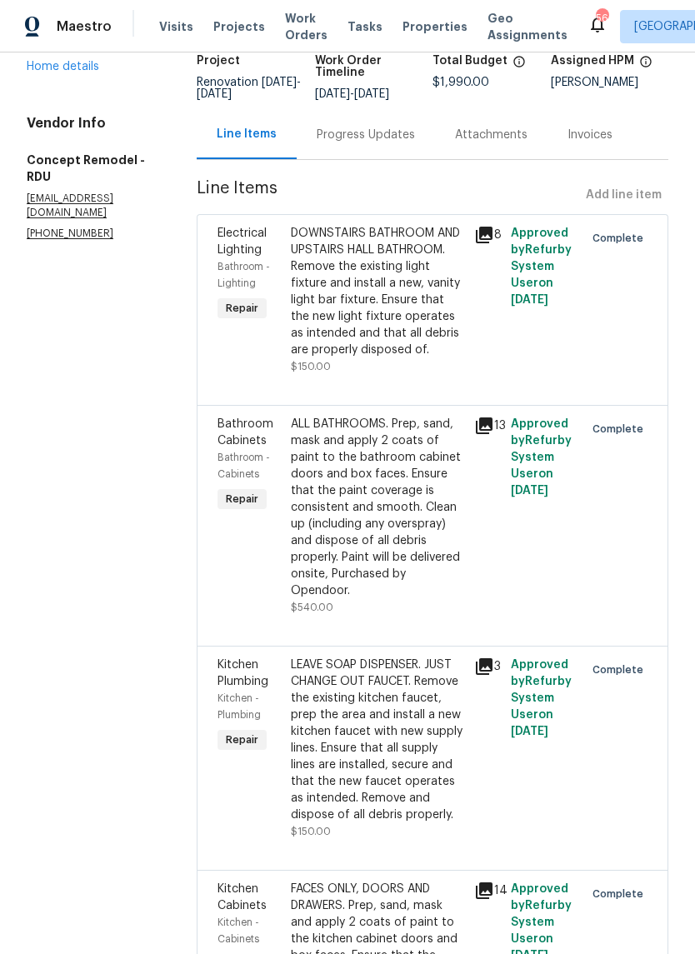
scroll to position [161, 0]
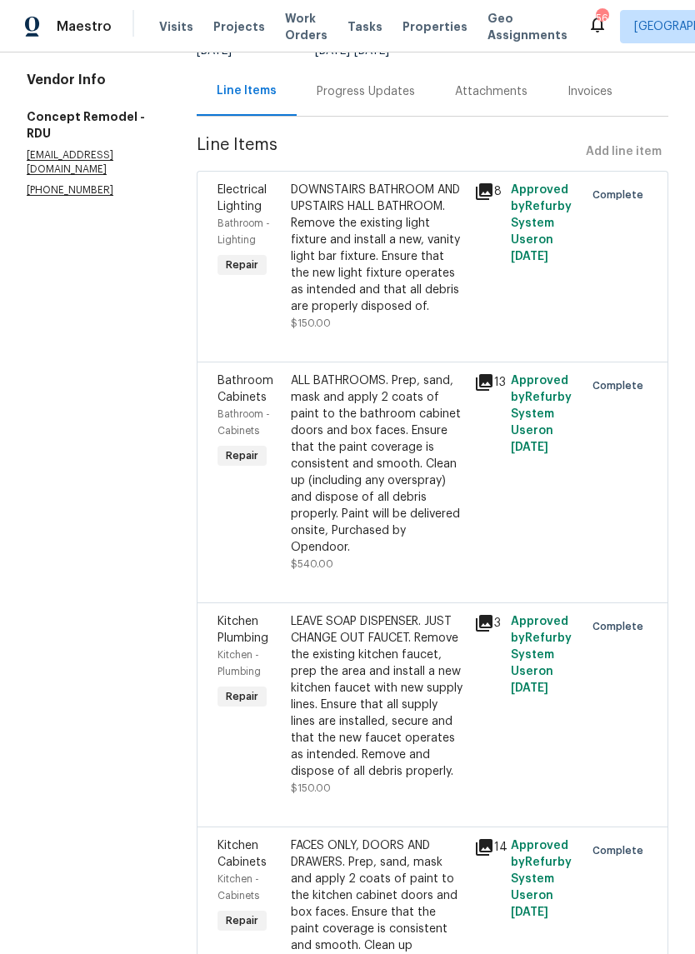
click at [674, 548] on div "All work orders 112 Castello Way Clayton, NC 27527 Home details Vendor Info Con…" at bounding box center [347, 694] width 695 height 1605
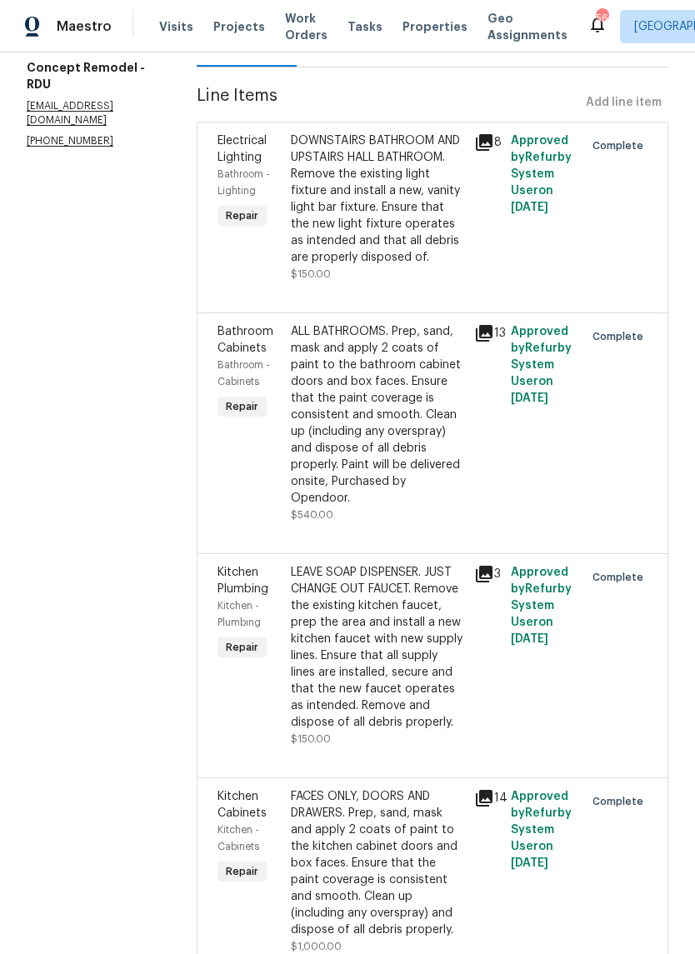
scroll to position [208, 0]
